Goal: Task Accomplishment & Management: Complete application form

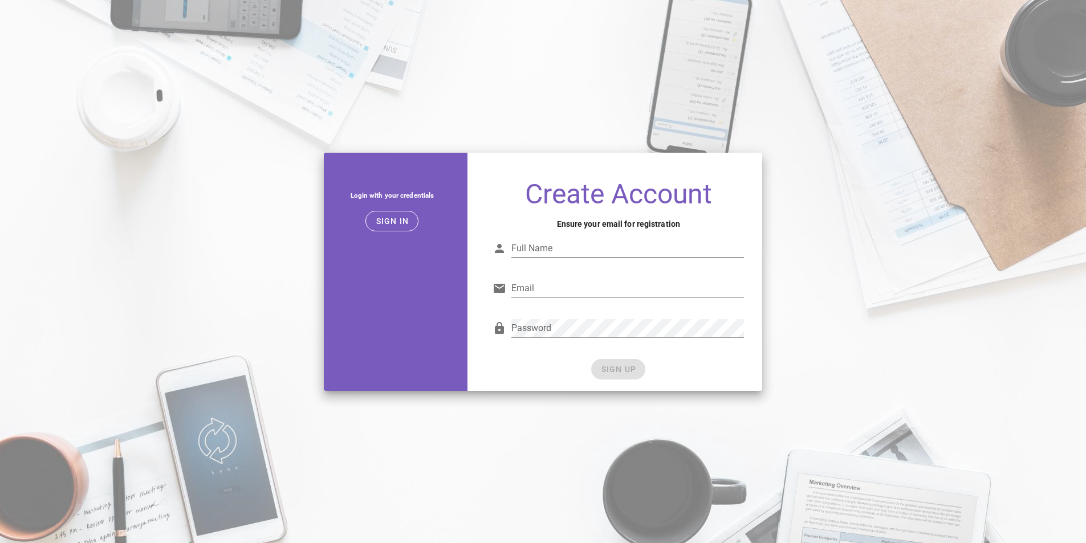
click at [548, 249] on div "Full Name" at bounding box center [627, 248] width 233 height 18
type input "gis"
click at [538, 290] on input "Email" at bounding box center [627, 288] width 233 height 18
type input "gishorwebdigitlanka@gmail.com"
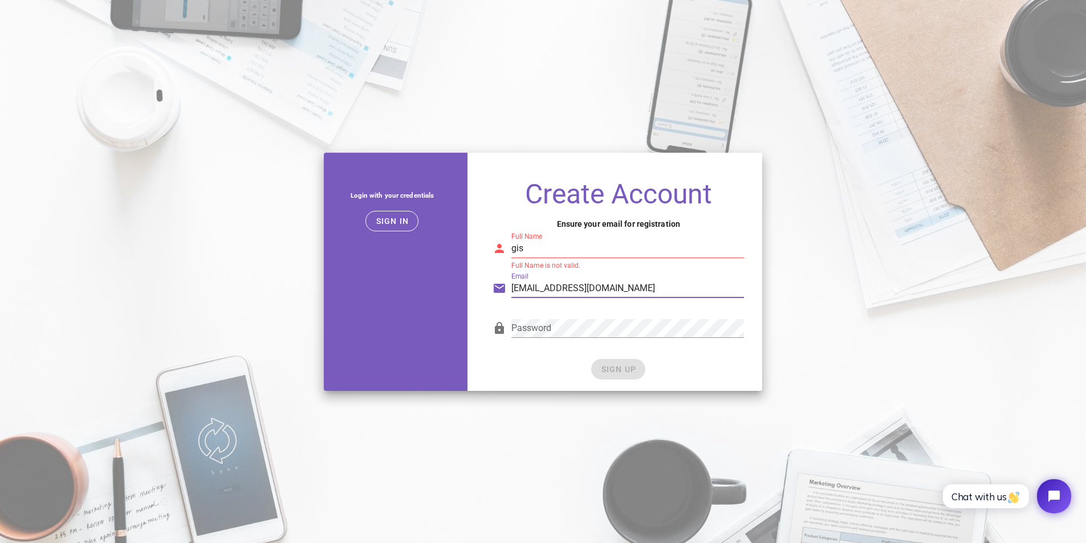
click at [533, 249] on input "gis" at bounding box center [627, 248] width 233 height 18
click at [544, 321] on div "Password" at bounding box center [627, 328] width 233 height 18
click at [479, 328] on div "Create Account Ensure your email for registration Full Name gishor Full Name is…" at bounding box center [618, 281] width 288 height 220
click at [545, 245] on input "gishor" at bounding box center [627, 248] width 233 height 18
drag, startPoint x: 594, startPoint y: 286, endPoint x: 506, endPoint y: 284, distance: 88.4
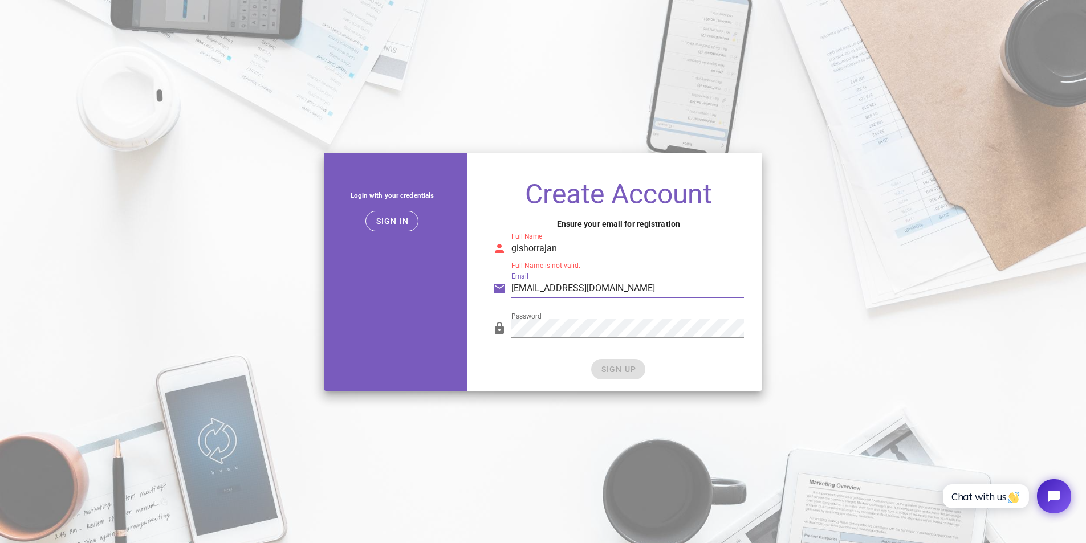
click at [506, 284] on div "Email gishorwebdigitlanka@gmail.com" at bounding box center [618, 292] width 251 height 38
drag, startPoint x: 560, startPoint y: 246, endPoint x: 494, endPoint y: 257, distance: 66.4
click at [494, 257] on div "Full Name gishorrajan Full Name is not valid." at bounding box center [618, 252] width 251 height 38
paste input "webdigitlanka"
type input "gishorwebdigitlanka"
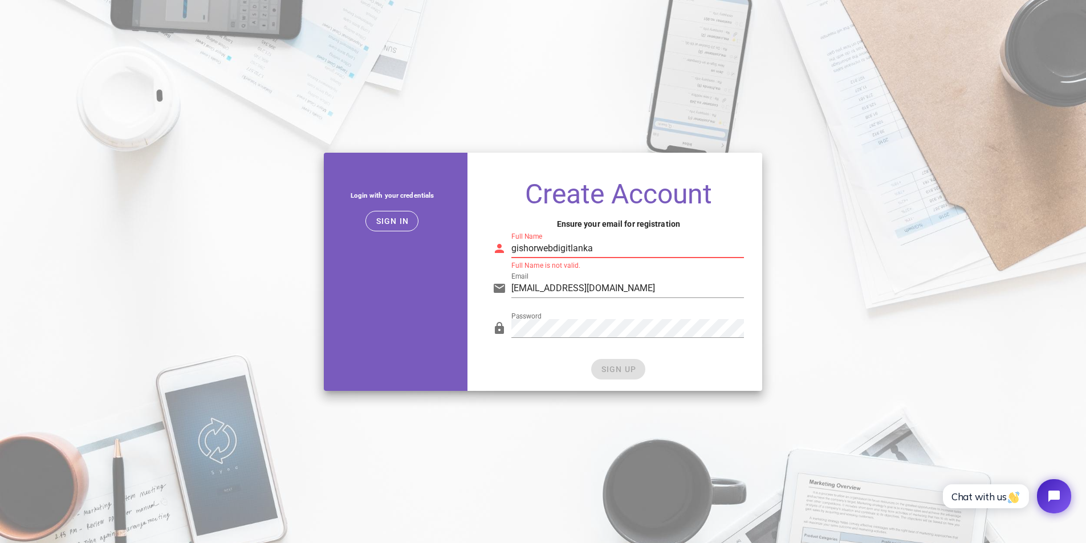
click at [617, 376] on div "SIGN UP" at bounding box center [618, 369] width 251 height 21
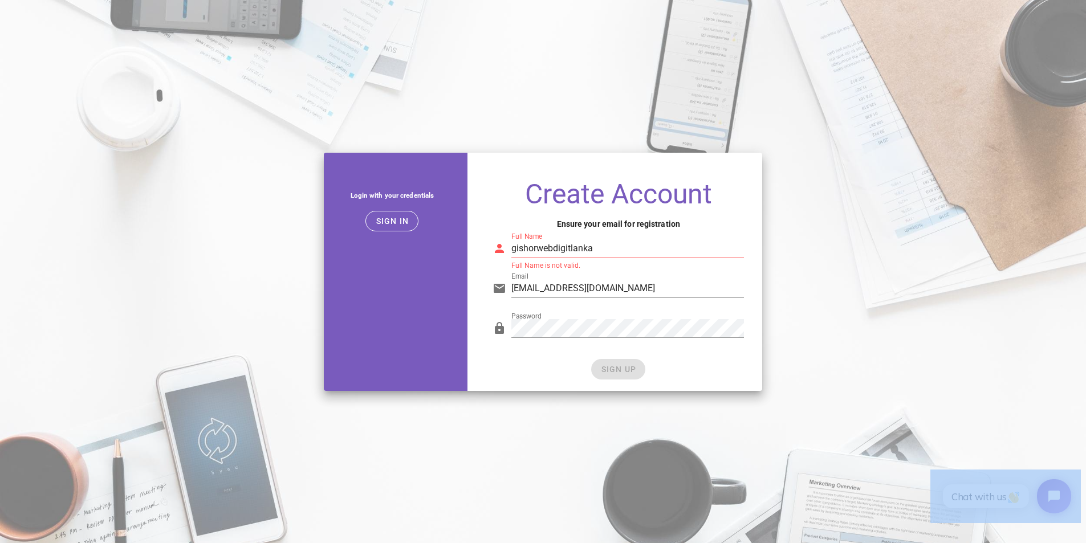
click at [617, 376] on div "SIGN UP" at bounding box center [618, 369] width 251 height 21
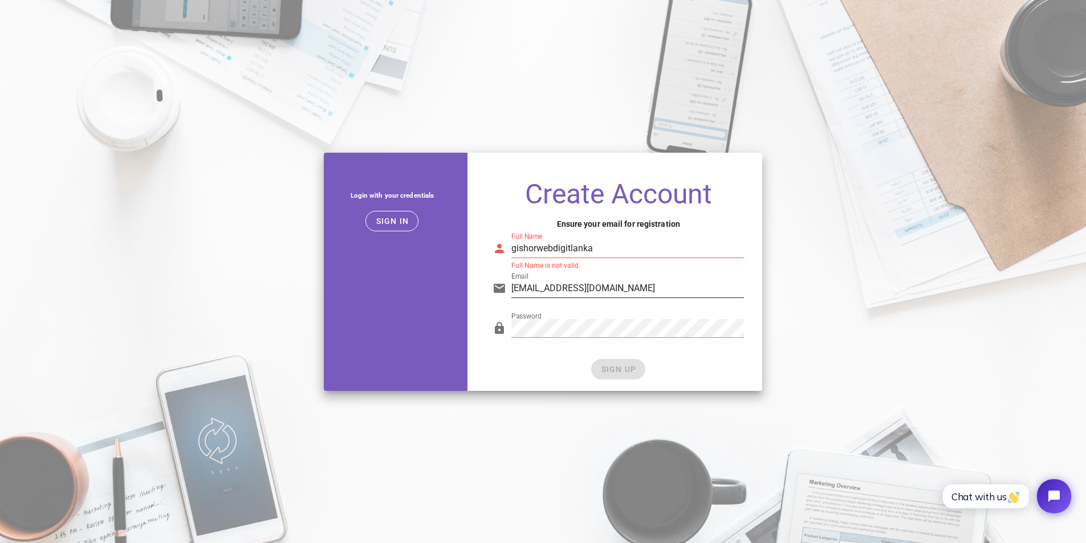
click at [654, 288] on input "gishorwebdigitlanka@gmail.com" at bounding box center [627, 288] width 233 height 18
drag, startPoint x: 652, startPoint y: 288, endPoint x: 494, endPoint y: 292, distance: 158.6
click at [494, 292] on div "Email gishorwebdigitlanka@gmail.com" at bounding box center [618, 292] width 251 height 38
click at [537, 290] on input "Email" at bounding box center [627, 288] width 233 height 18
type input "gishordigitweblanka@gmail.com"
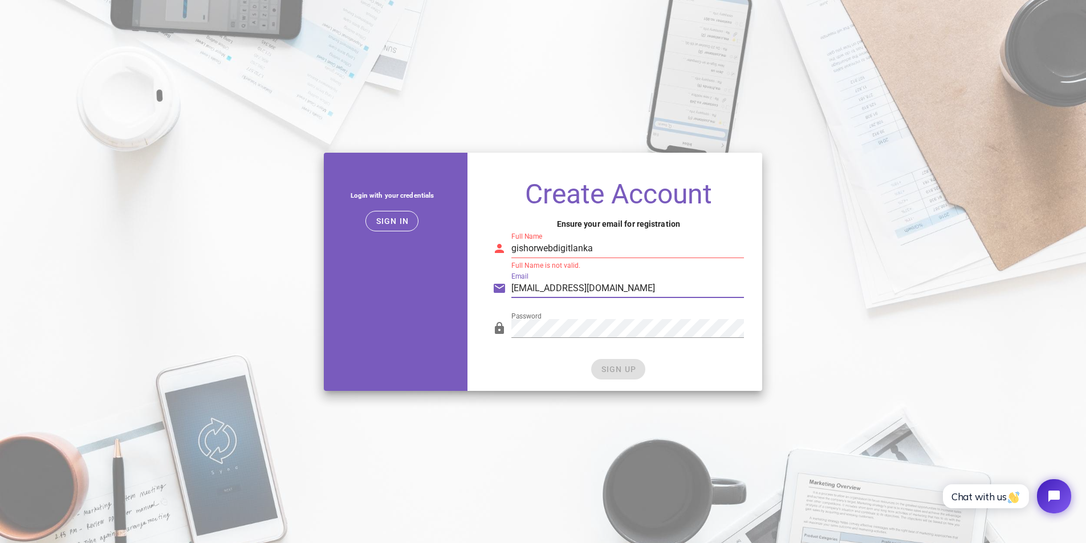
click at [613, 376] on div "SIGN UP" at bounding box center [618, 369] width 251 height 21
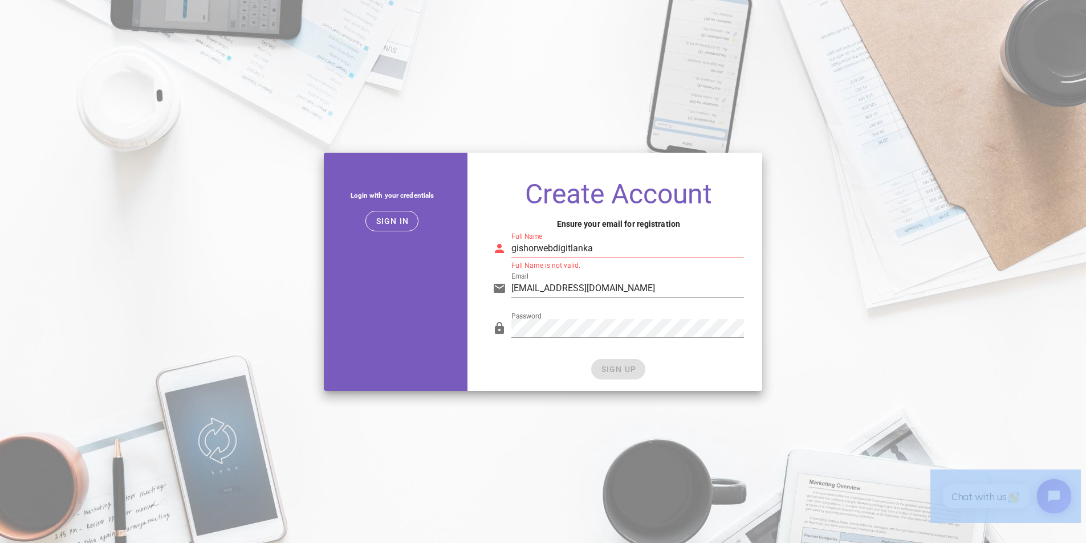
click at [613, 375] on div "SIGN UP" at bounding box center [618, 369] width 251 height 21
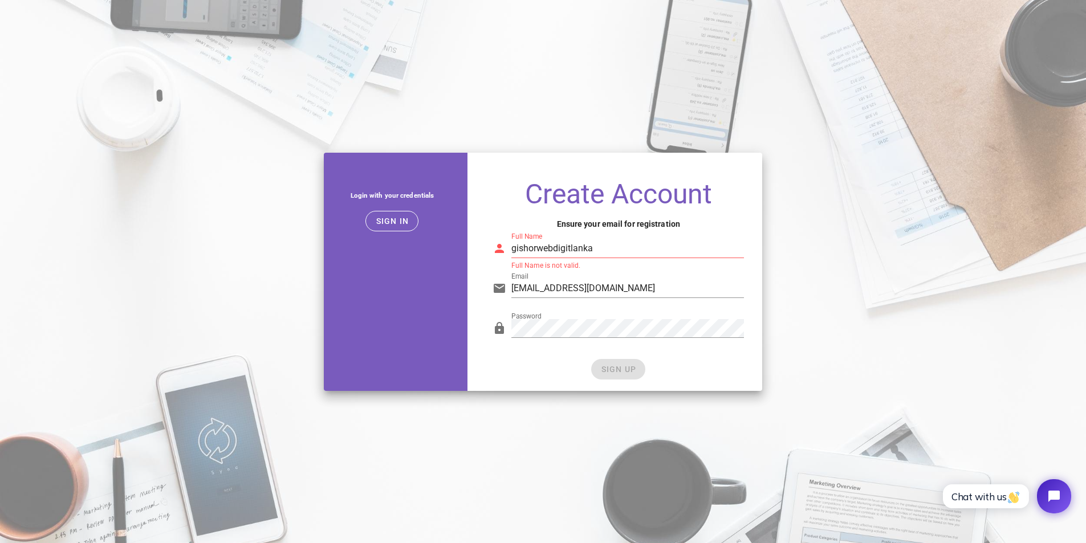
click at [604, 251] on input "gishorwebdigitlanka" at bounding box center [627, 248] width 233 height 18
type input "g"
type input "Gishor Rajan"
click at [627, 370] on span "SIGN UP" at bounding box center [618, 369] width 36 height 9
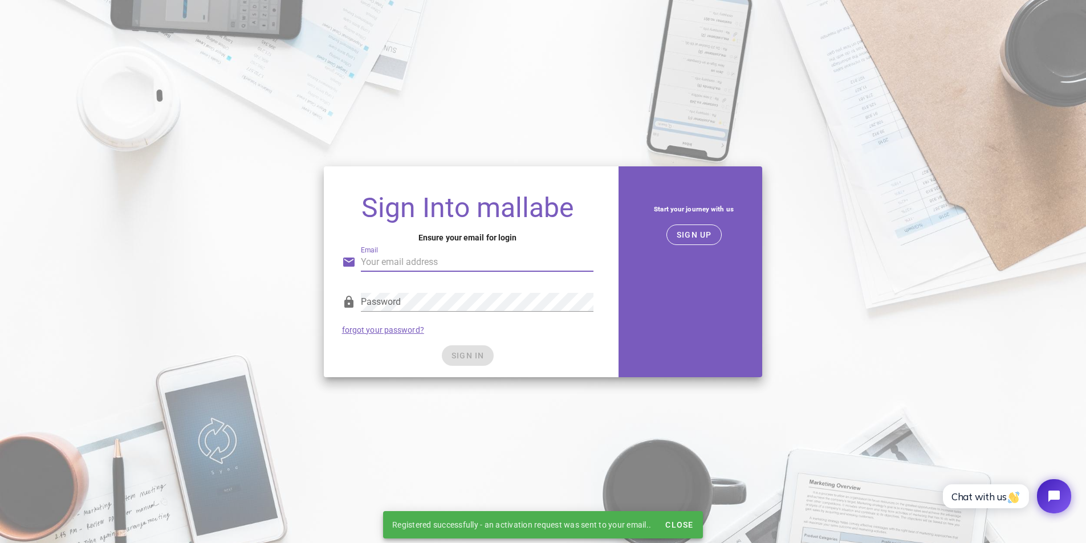
click at [399, 266] on input "Email" at bounding box center [477, 262] width 233 height 18
type input "gishordigitweblanka@gmail.com"
click at [381, 295] on div "Password" at bounding box center [477, 302] width 233 height 18
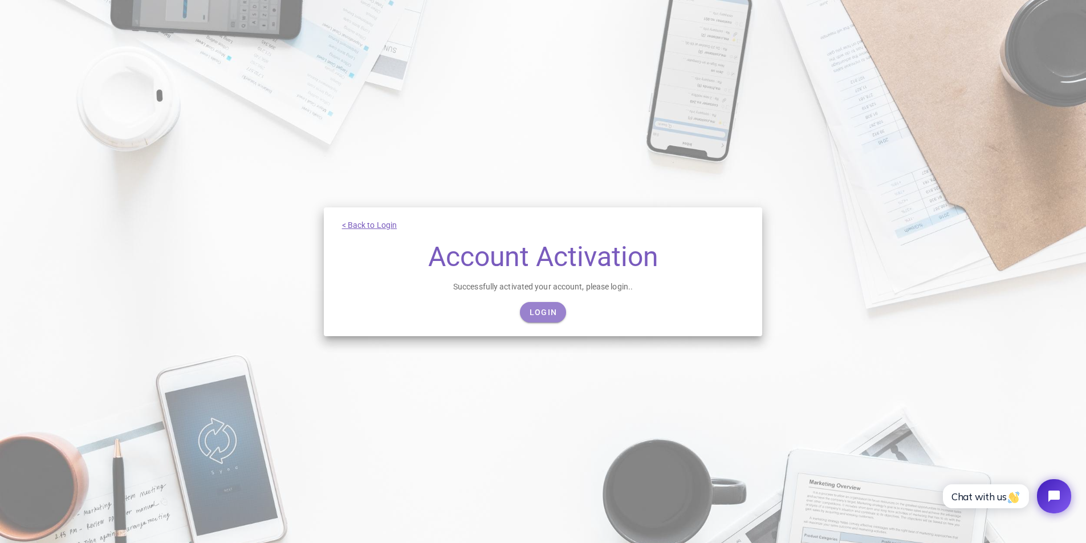
click at [546, 303] on link "Login" at bounding box center [543, 312] width 46 height 21
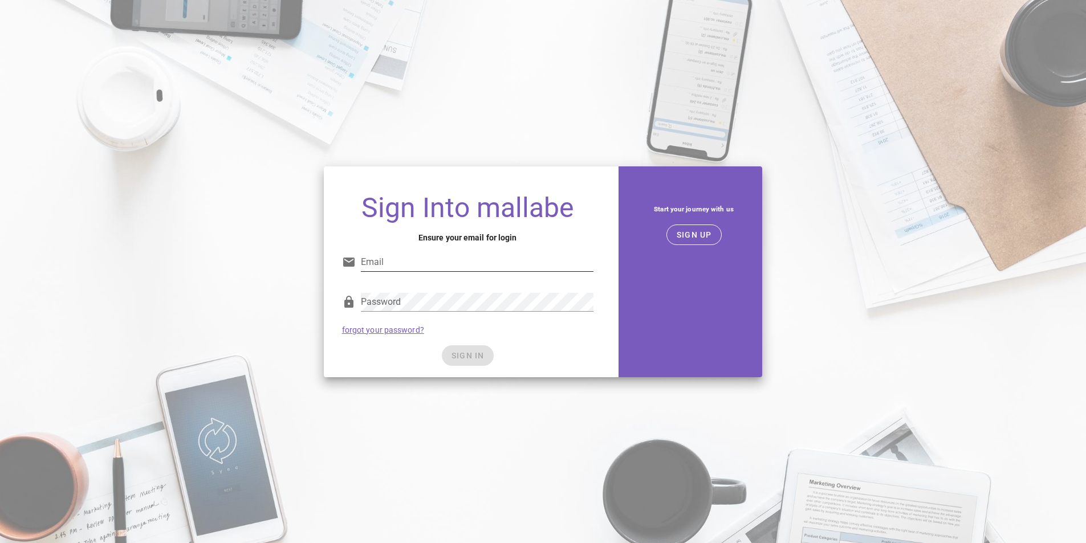
click at [405, 266] on input "Email" at bounding box center [477, 262] width 233 height 18
type input "[EMAIL_ADDRESS][DOMAIN_NAME]"
click at [377, 306] on div "Password" at bounding box center [477, 302] width 233 height 18
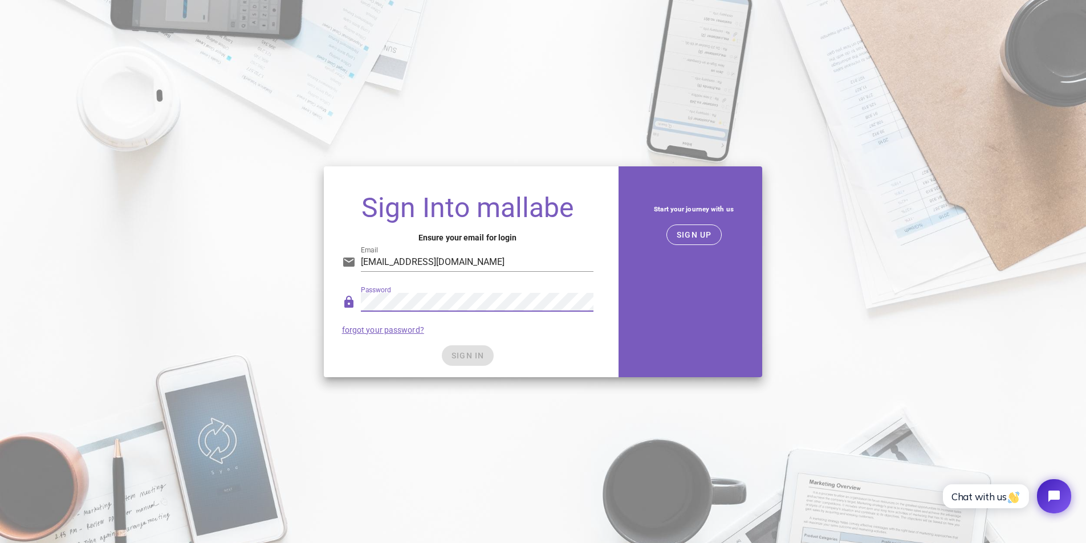
click at [351, 304] on icon at bounding box center [349, 302] width 14 height 14
click at [460, 353] on span "SIGN IN" at bounding box center [468, 355] width 34 height 9
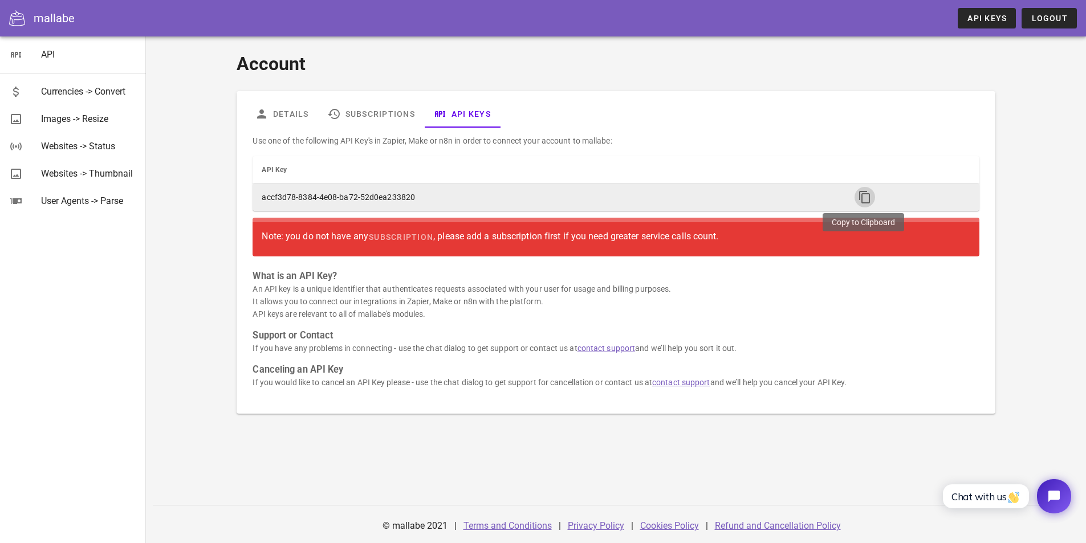
click at [867, 198] on icon "button" at bounding box center [865, 197] width 14 height 14
